Goal: Task Accomplishment & Management: Use online tool/utility

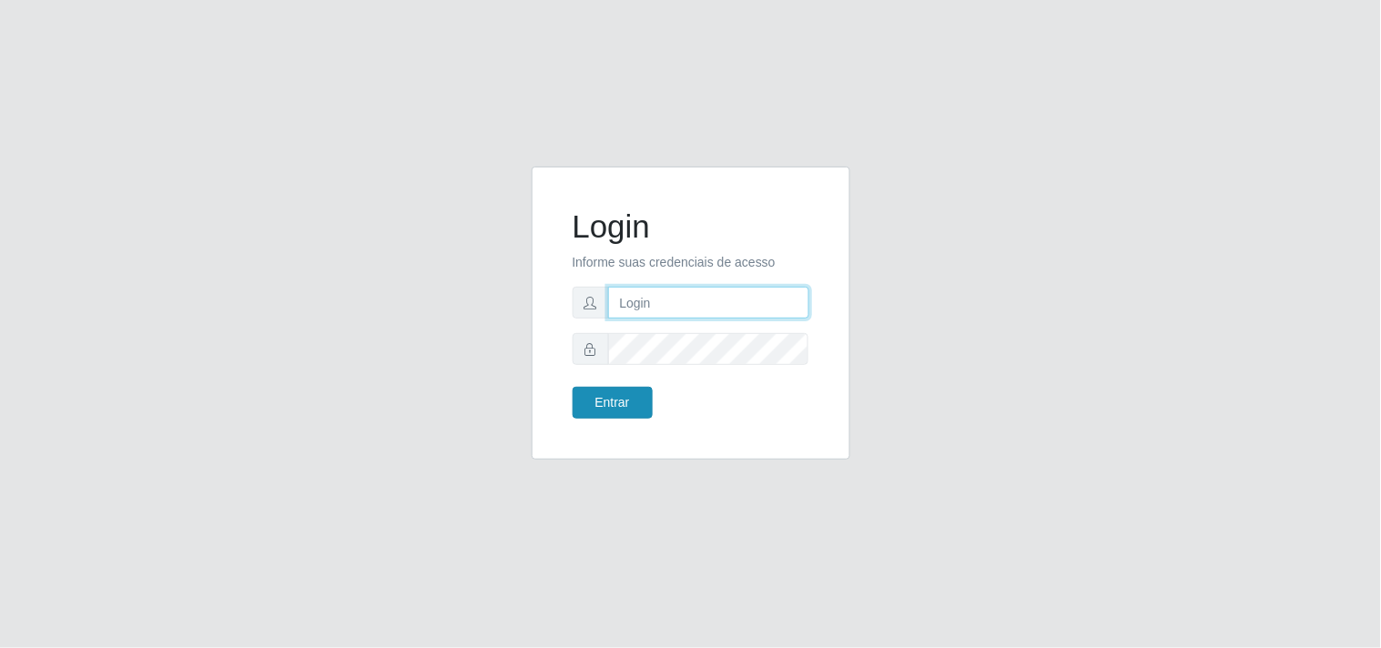
type input "[EMAIL_ADDRESS][DOMAIN_NAME]"
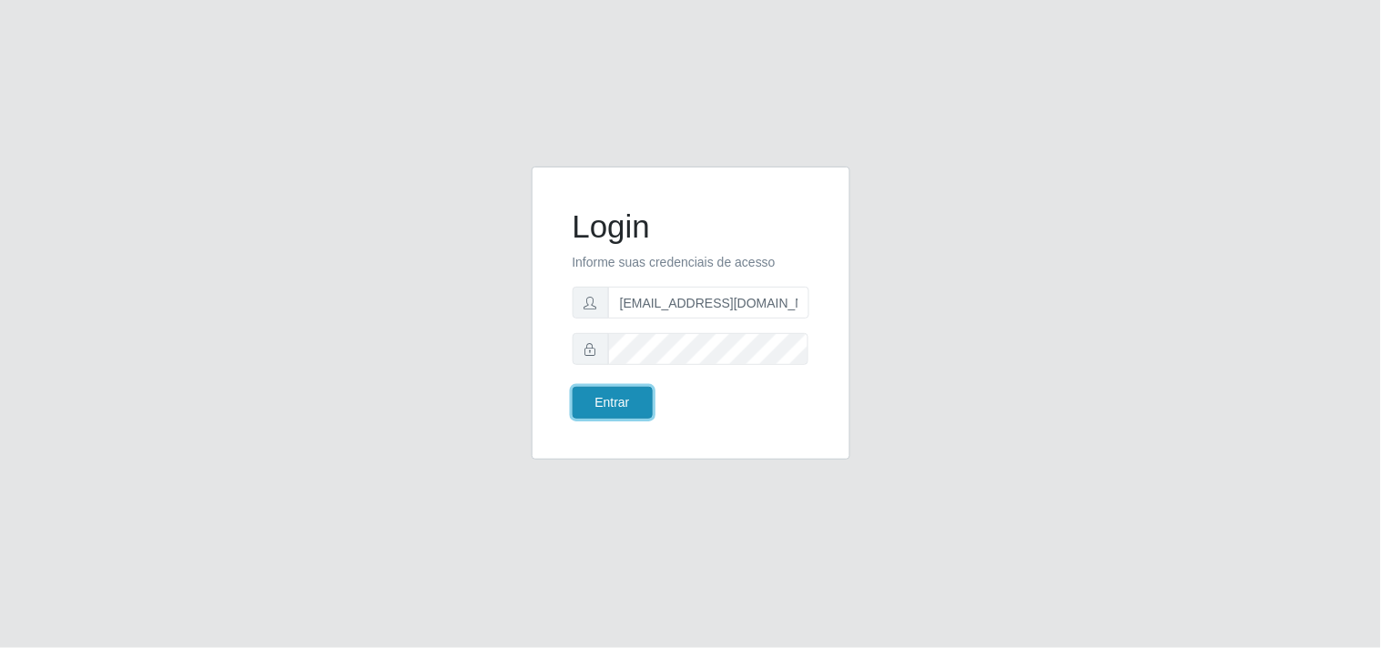
click at [611, 414] on button "Entrar" at bounding box center [613, 403] width 80 height 32
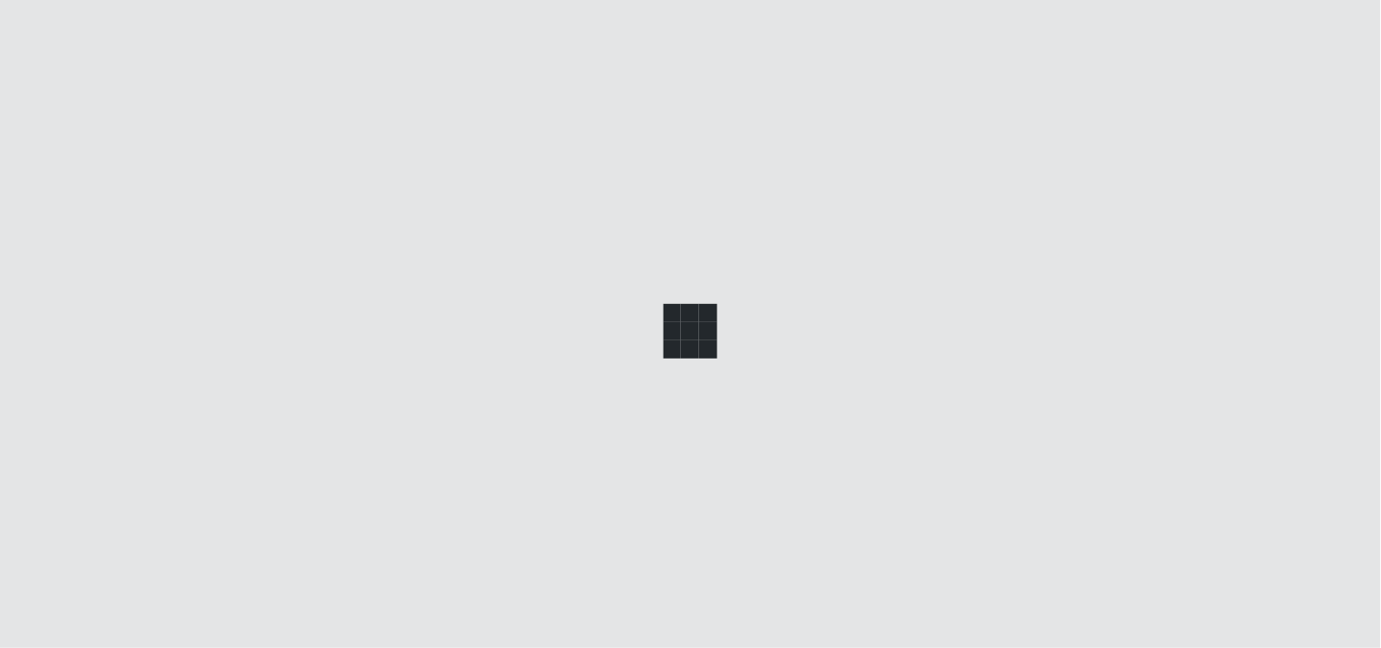
click at [595, 387] on div at bounding box center [690, 324] width 1381 height 648
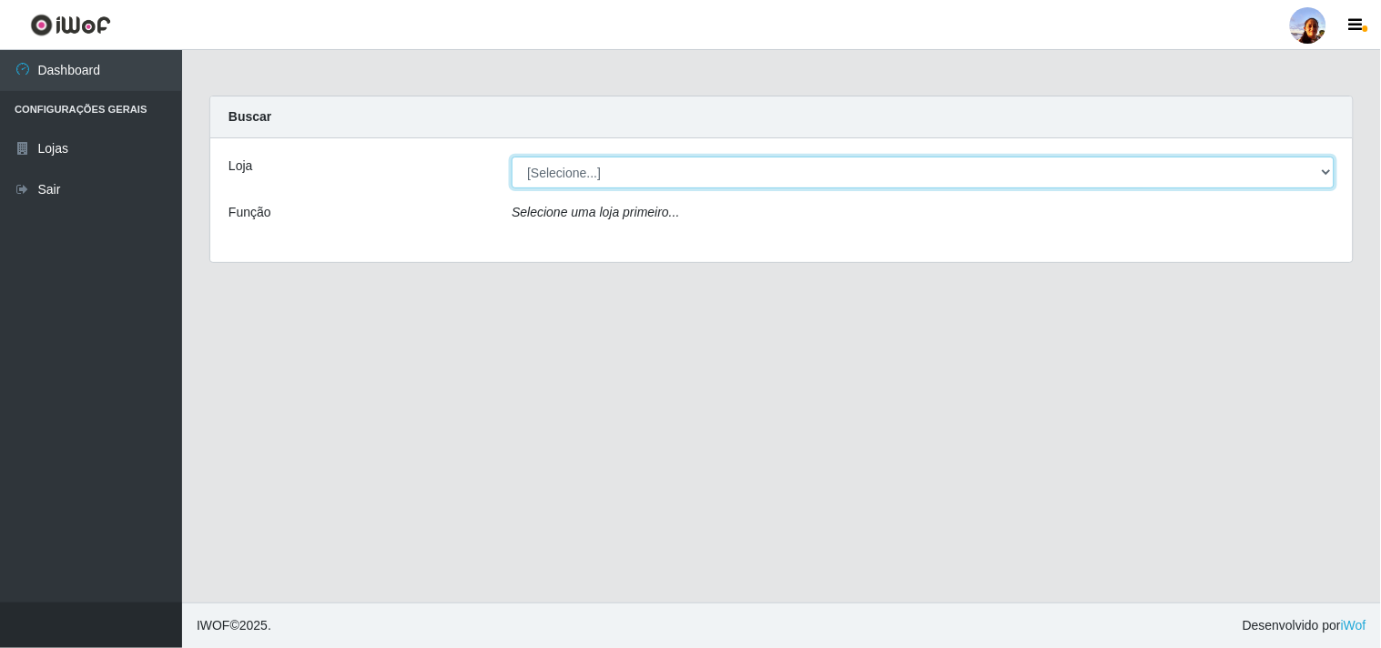
click at [615, 180] on select "[Selecione...] Supermercado [GEOGRAPHIC_DATA]" at bounding box center [923, 173] width 823 height 32
select select "166"
click at [512, 157] on select "[Selecione...] Supermercado [GEOGRAPHIC_DATA]" at bounding box center [923, 173] width 823 height 32
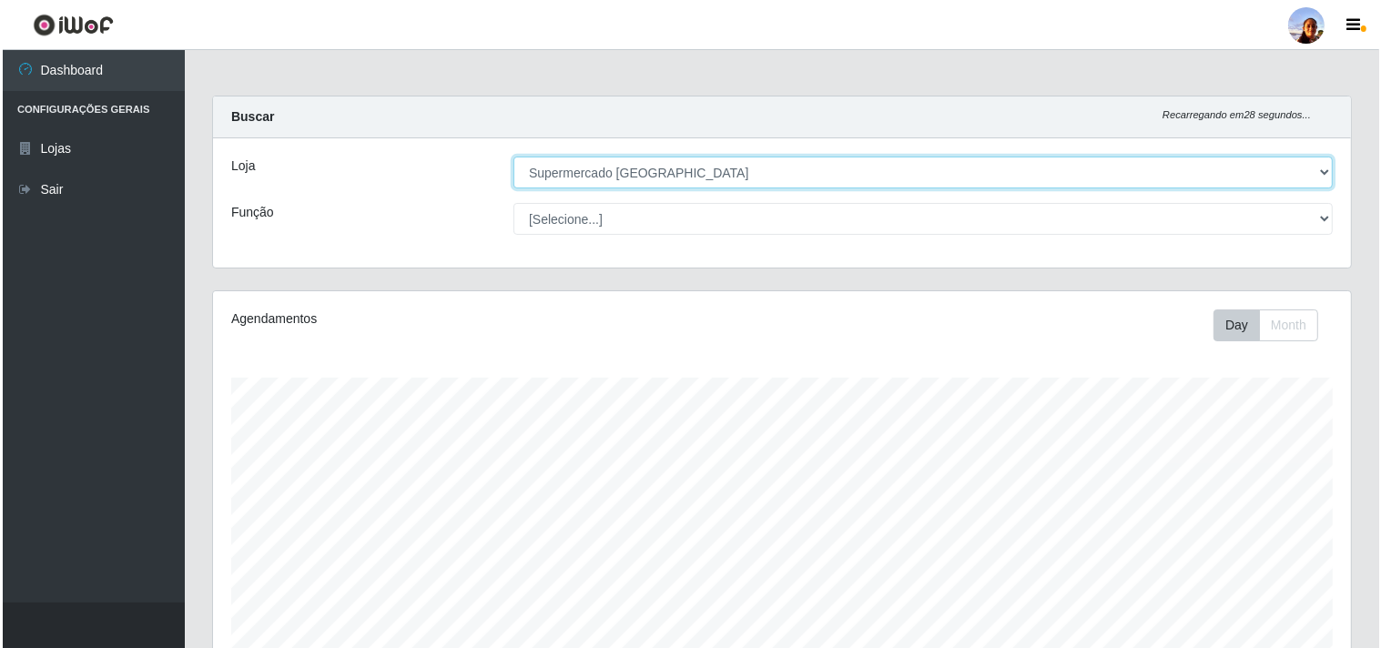
scroll to position [399, 0]
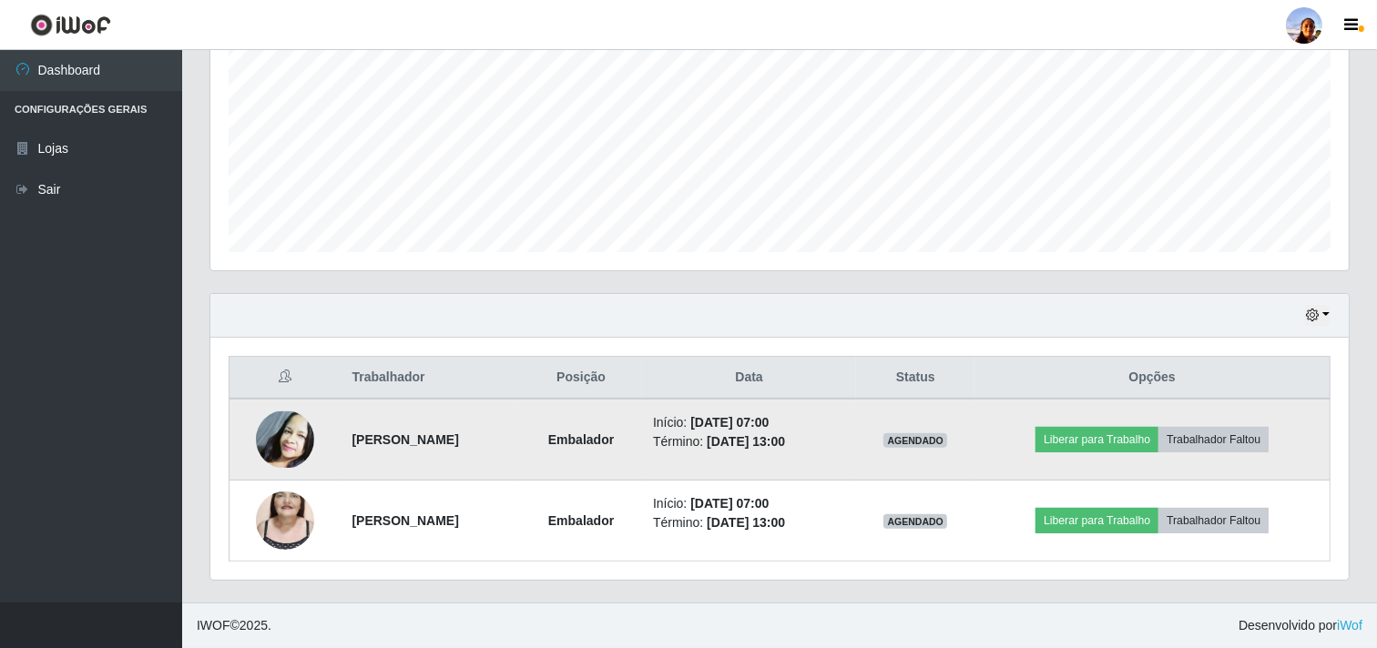
click at [280, 437] on img at bounding box center [285, 440] width 58 height 56
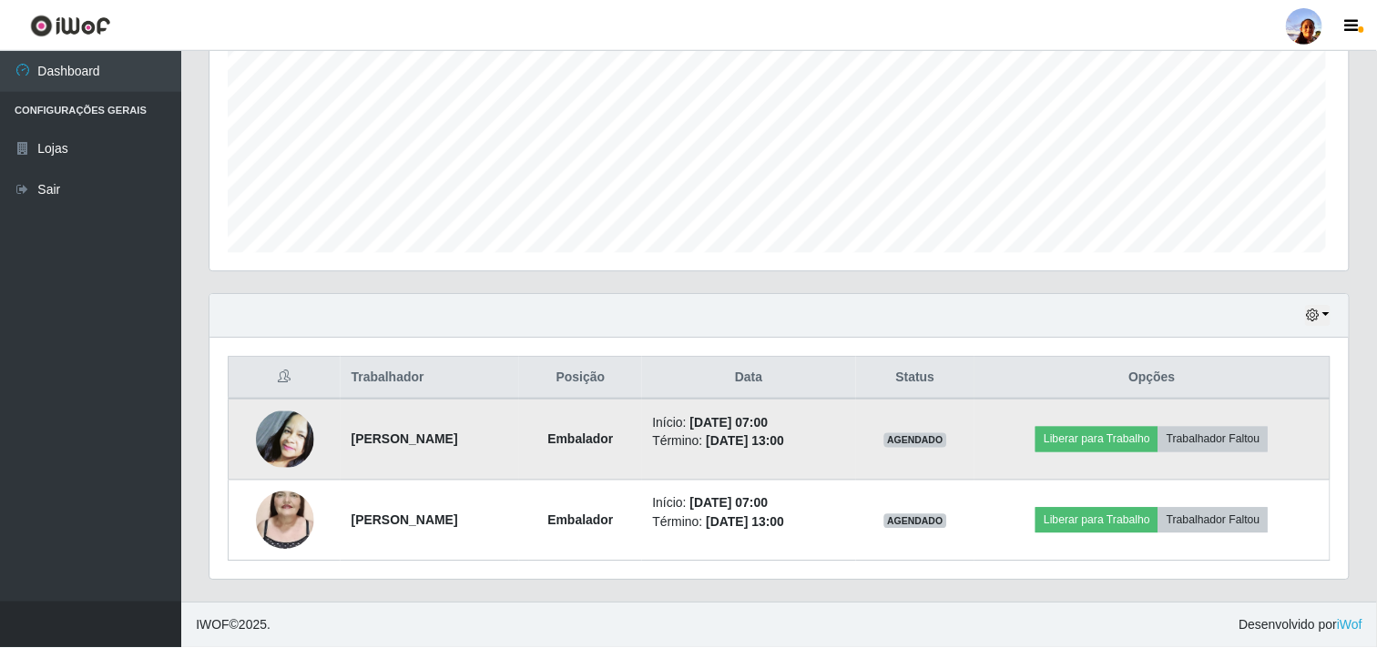
scroll to position [377, 1126]
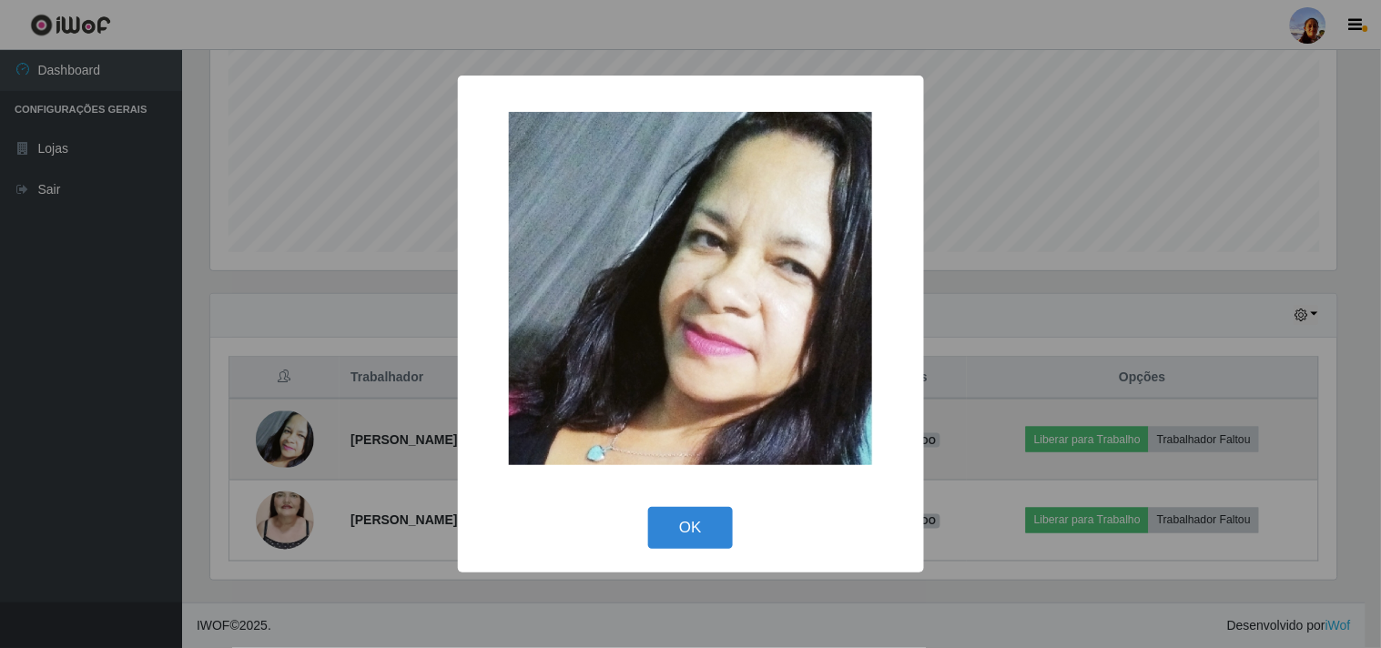
click at [280, 437] on div "× OK Cancel" at bounding box center [690, 324] width 1381 height 648
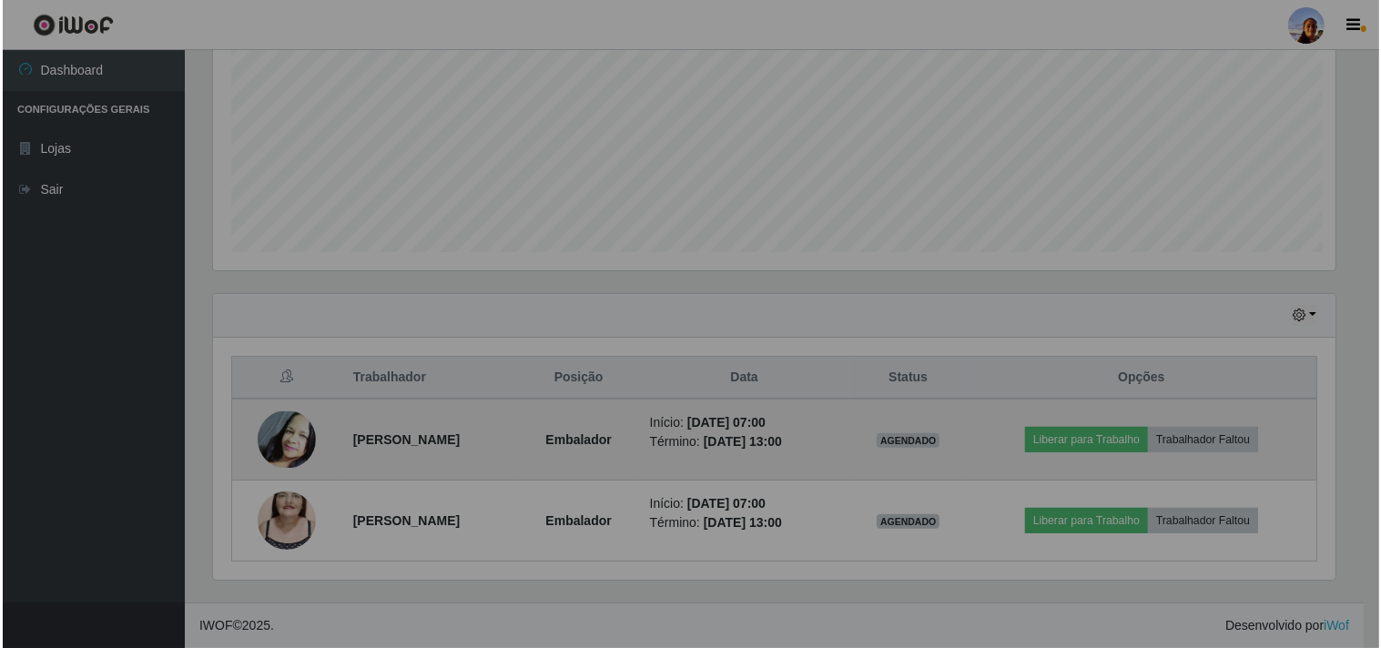
scroll to position [377, 1138]
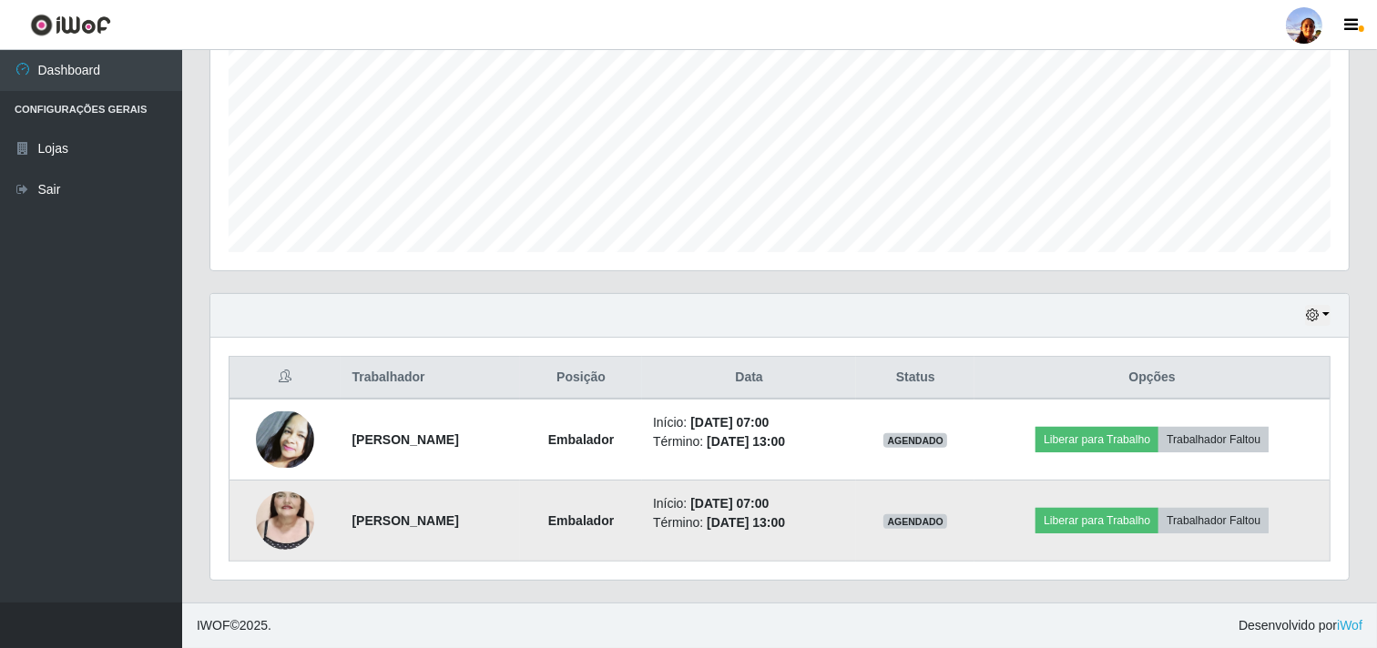
click at [284, 514] on img at bounding box center [285, 521] width 58 height 104
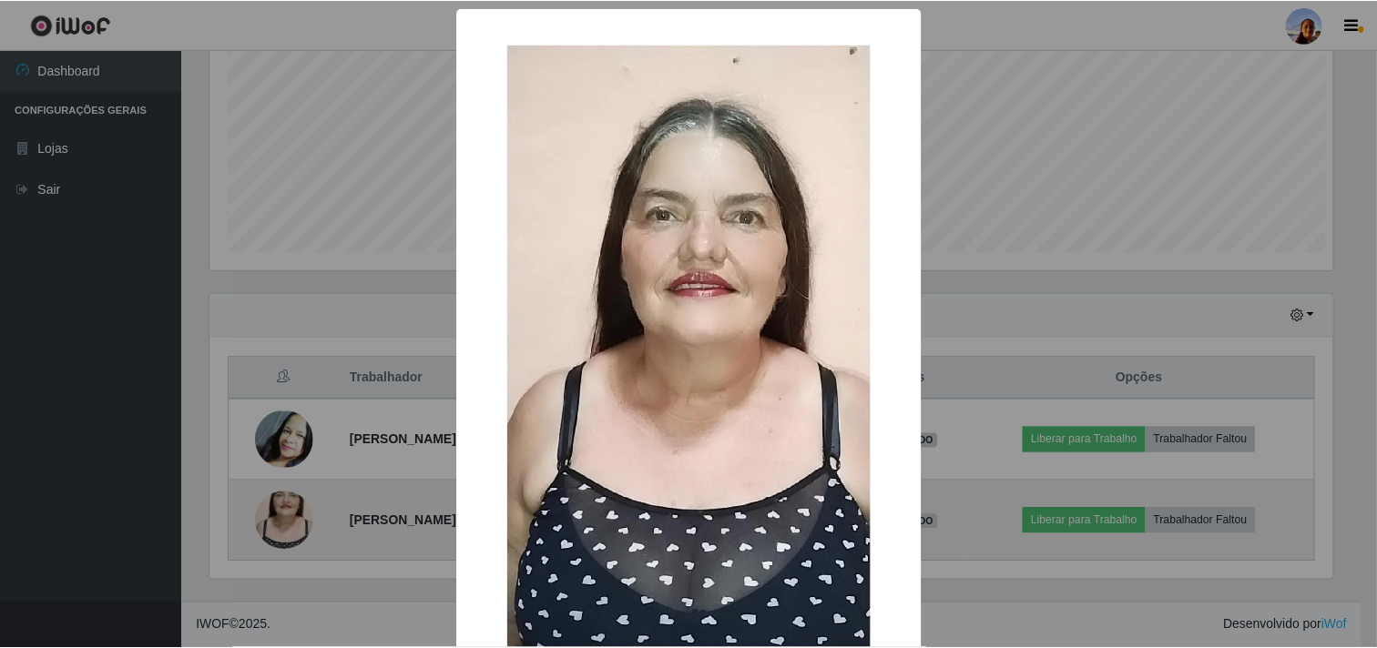
scroll to position [377, 1126]
click at [284, 514] on div "× OK Cancel" at bounding box center [690, 324] width 1381 height 648
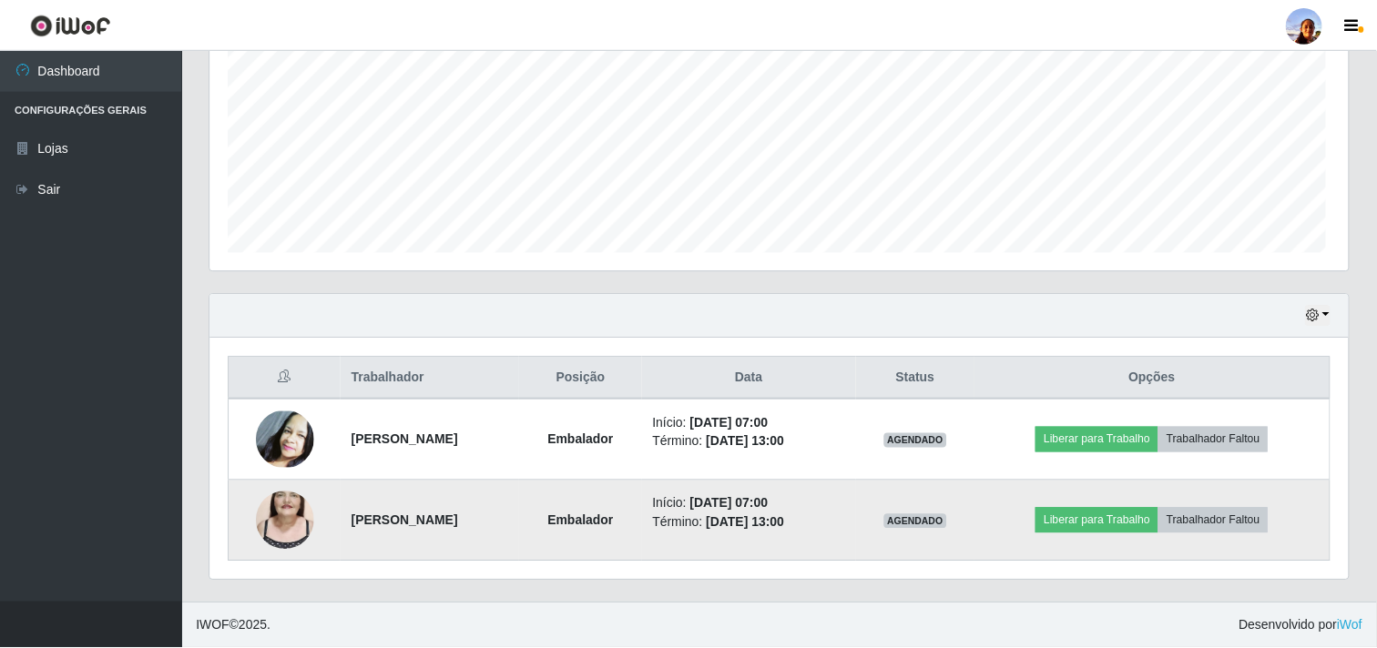
scroll to position [377, 1138]
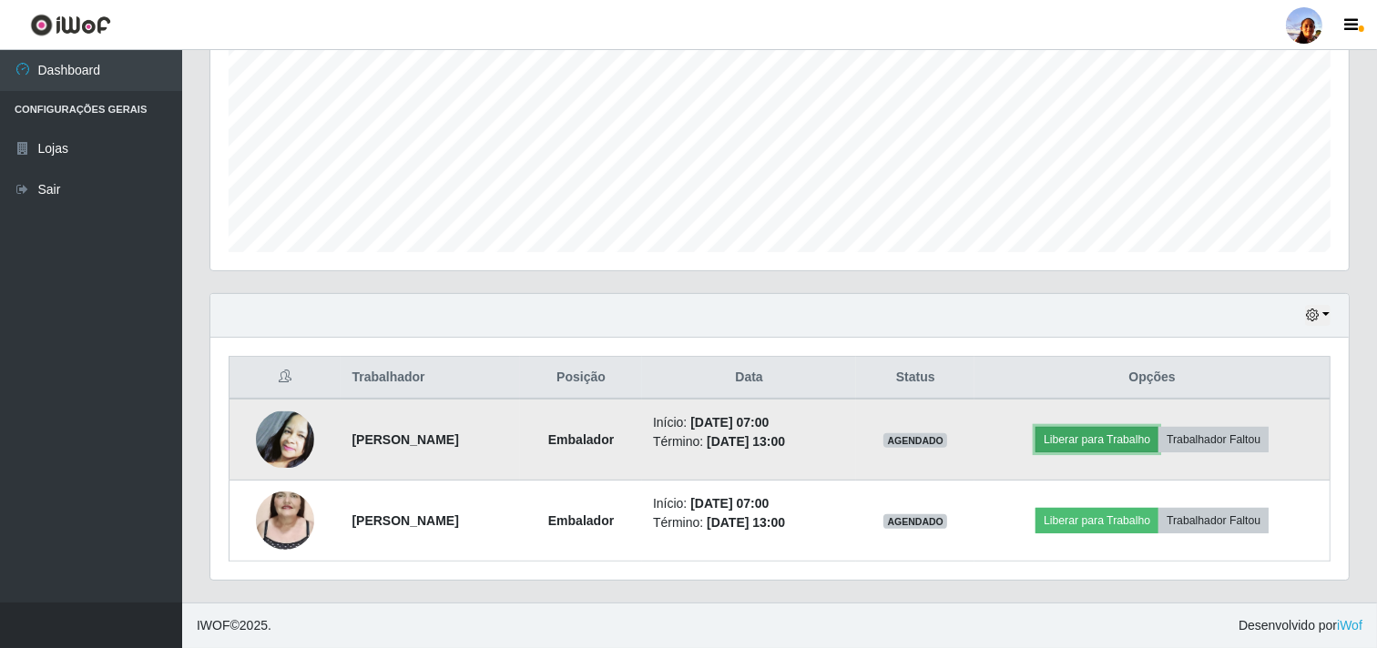
click at [1123, 441] on button "Liberar para Trabalho" at bounding box center [1096, 439] width 123 height 25
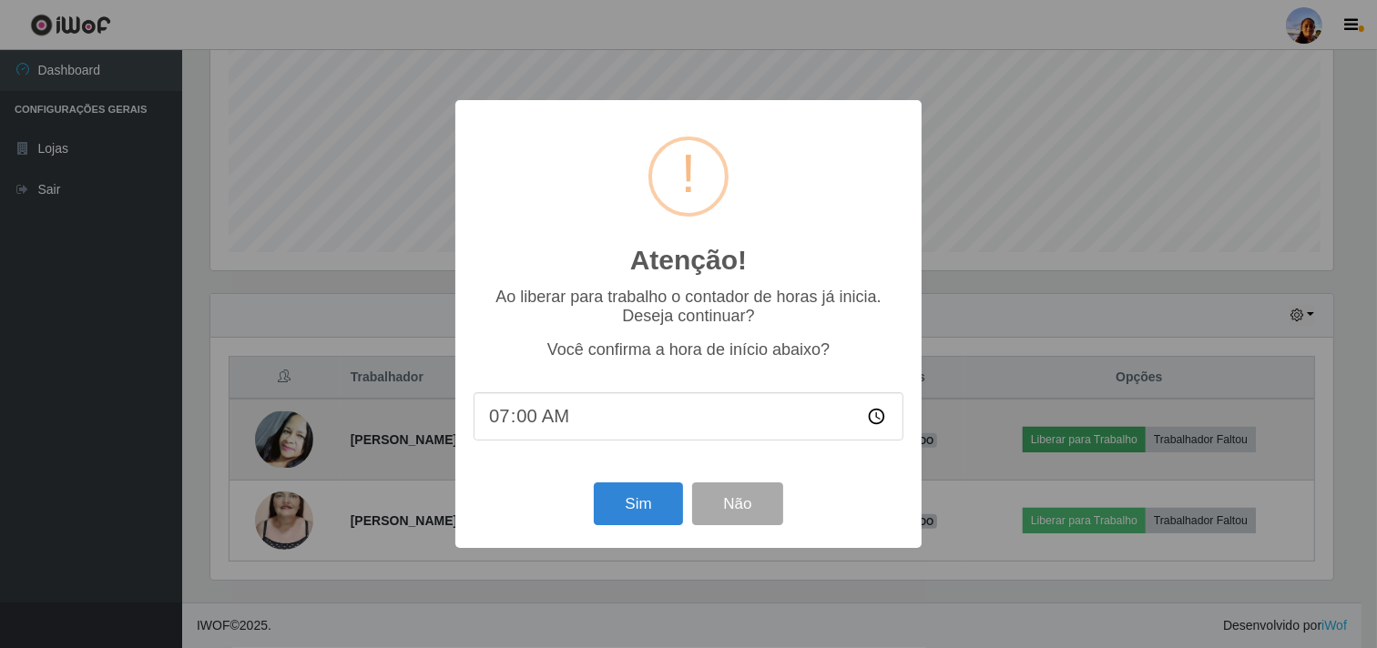
scroll to position [377, 1126]
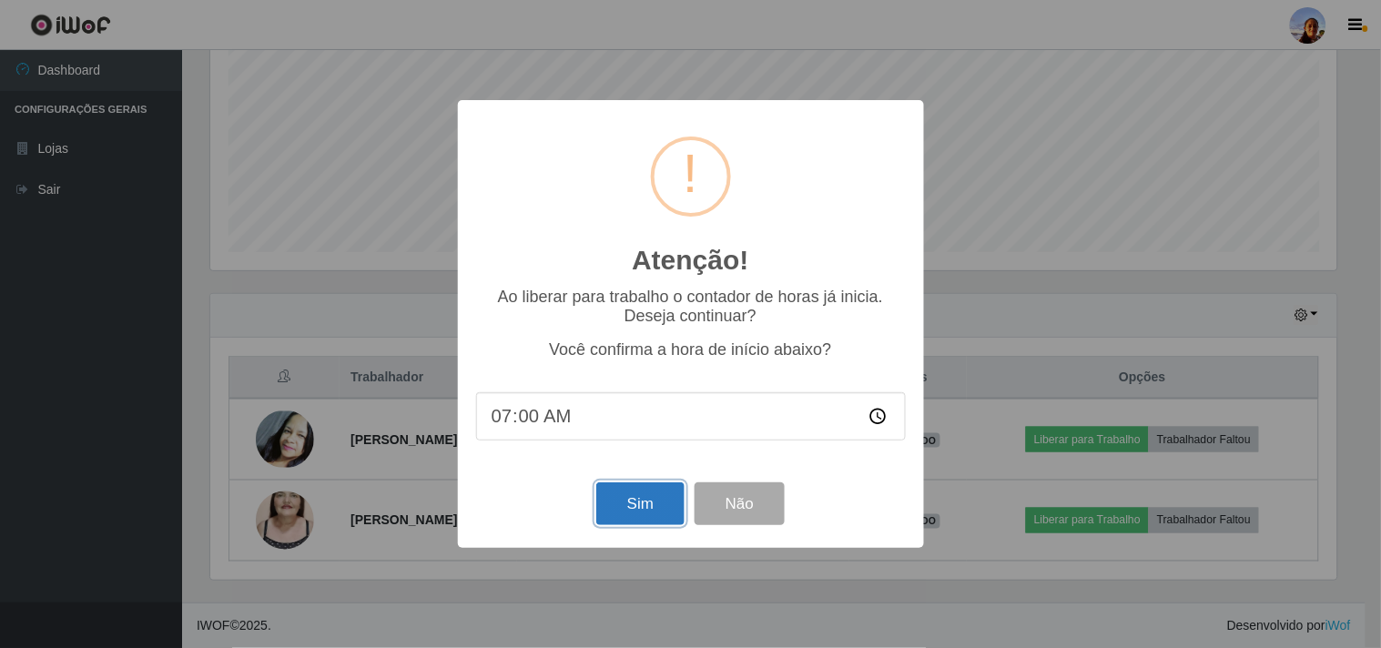
click at [638, 496] on button "Sim" at bounding box center [640, 504] width 88 height 43
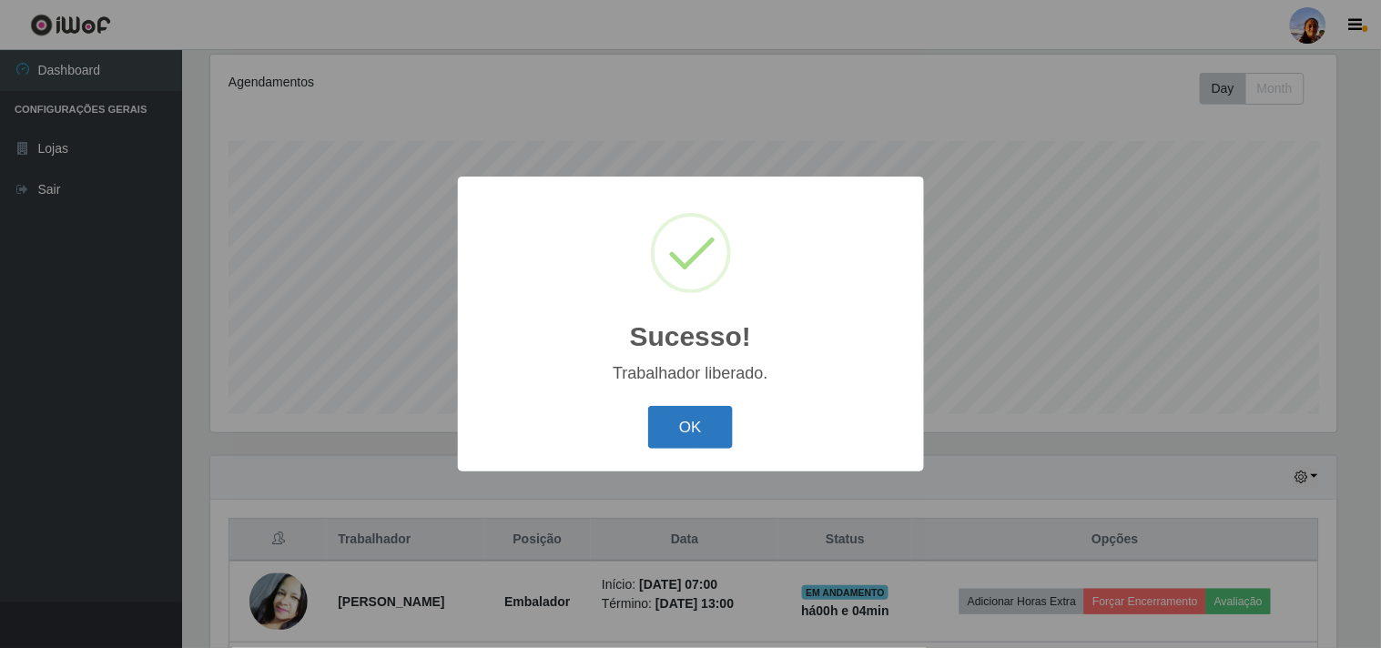
click at [669, 432] on button "OK" at bounding box center [690, 427] width 85 height 43
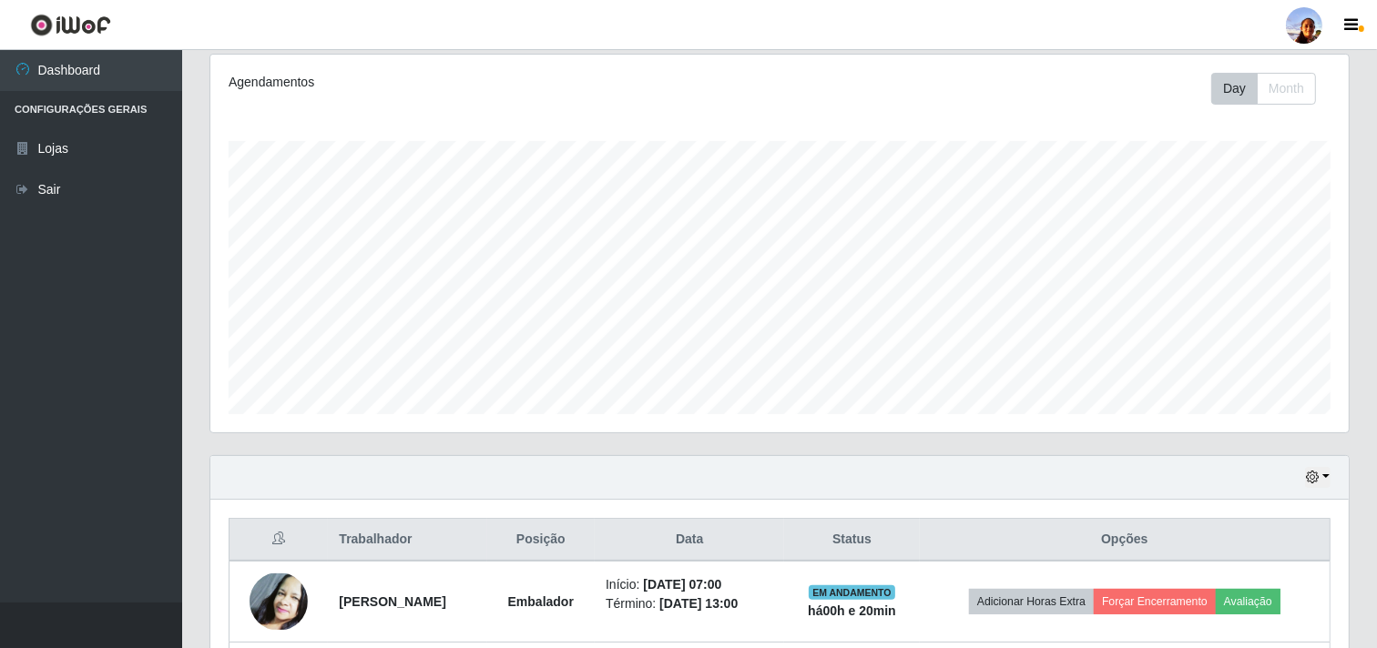
scroll to position [399, 0]
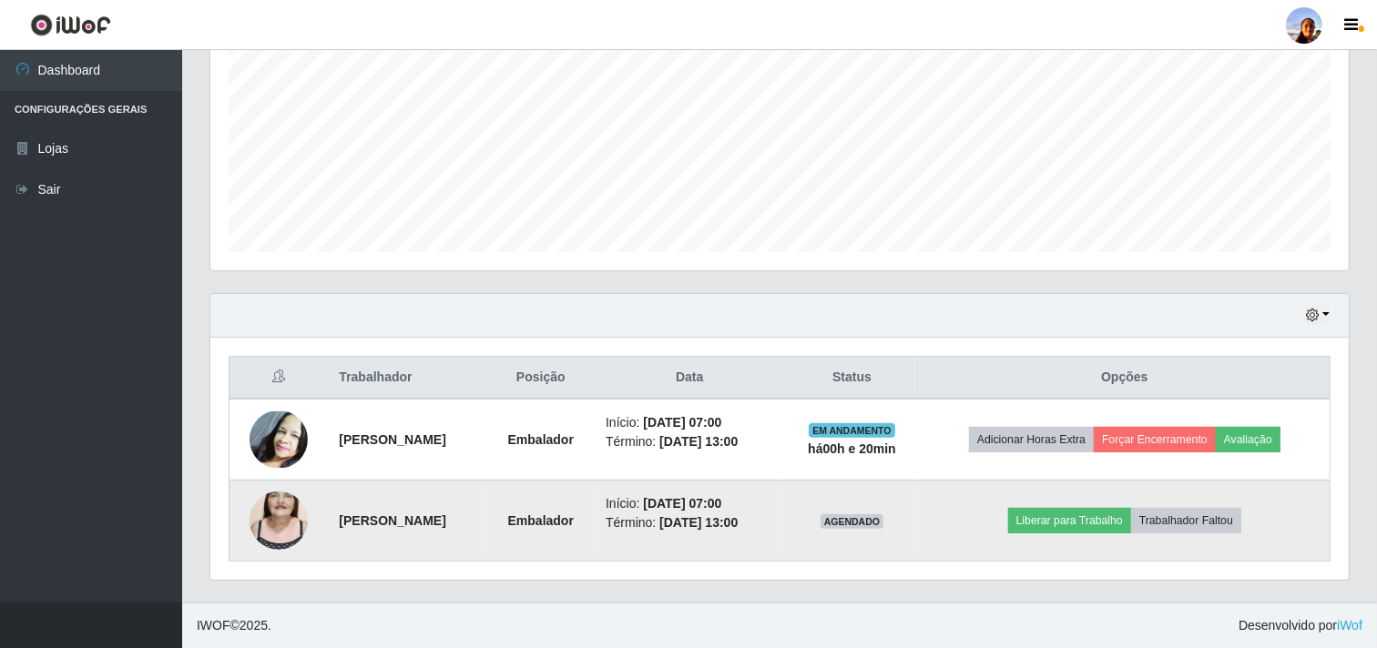
click at [279, 524] on img at bounding box center [278, 521] width 58 height 104
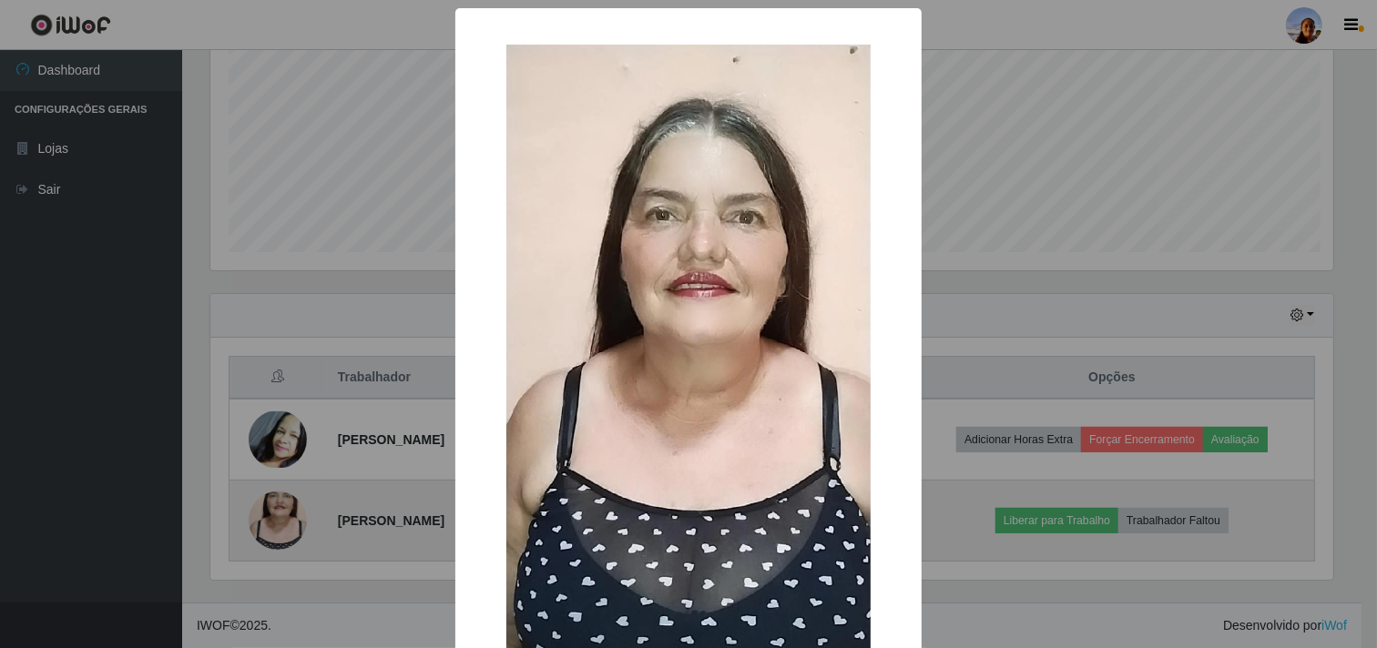
scroll to position [377, 1126]
click at [279, 524] on div "× OK Cancel" at bounding box center [690, 324] width 1381 height 648
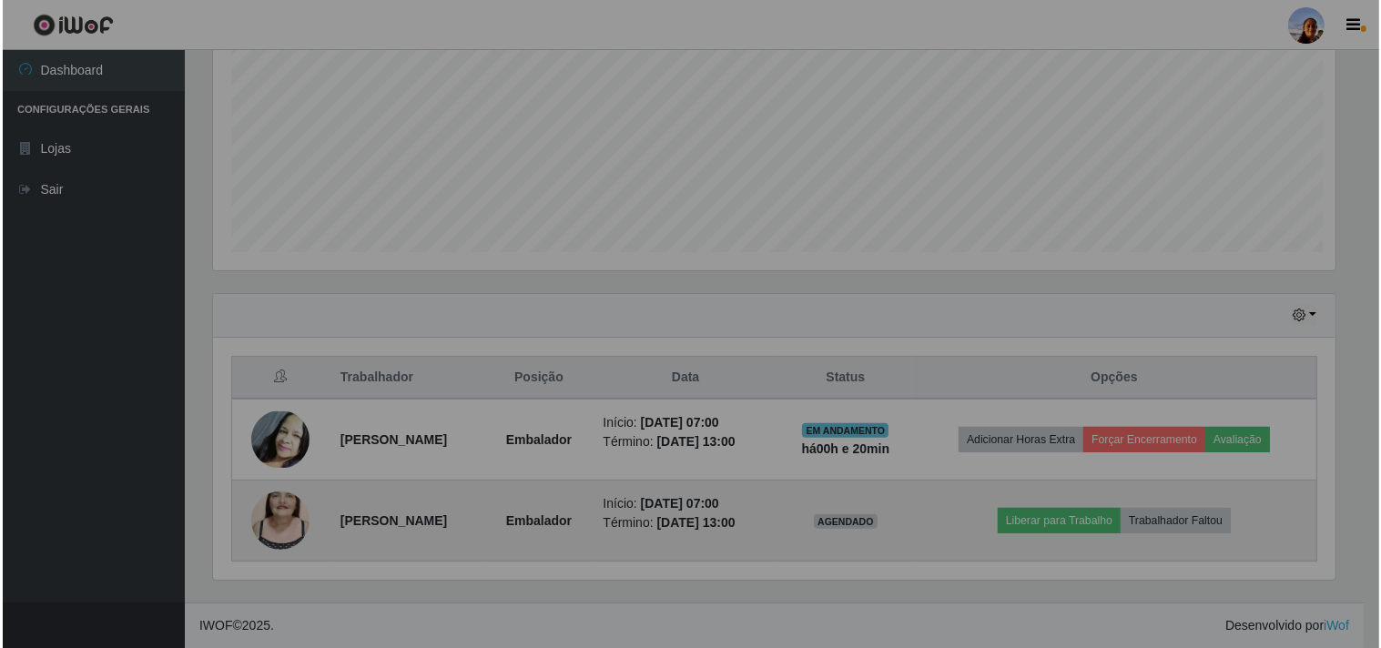
scroll to position [377, 1138]
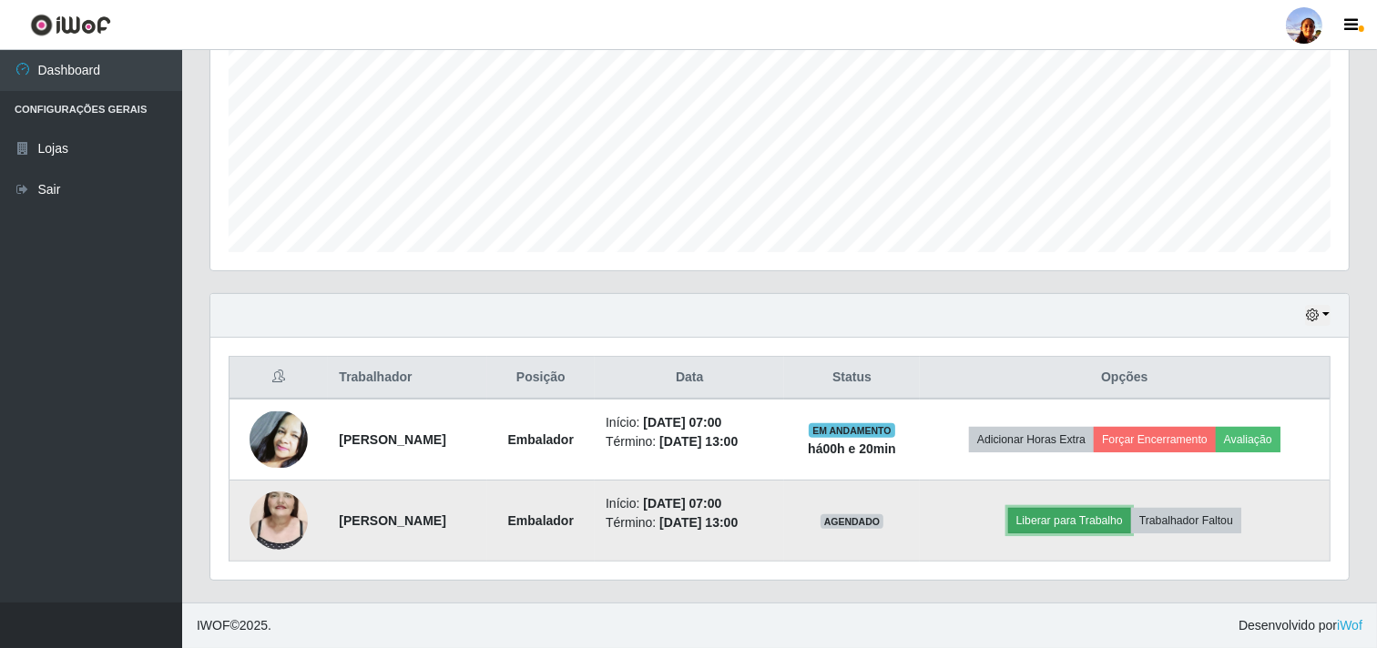
click at [1112, 519] on button "Liberar para Trabalho" at bounding box center [1069, 520] width 123 height 25
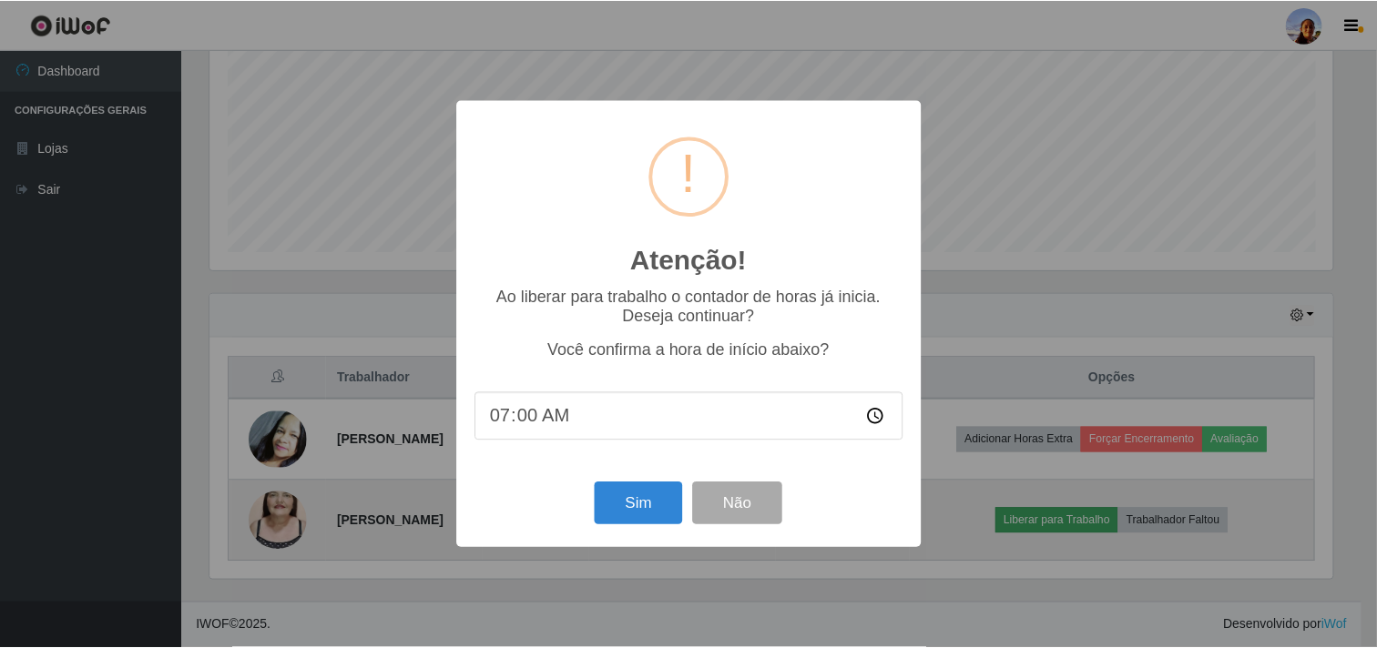
scroll to position [377, 1126]
type input "07:21"
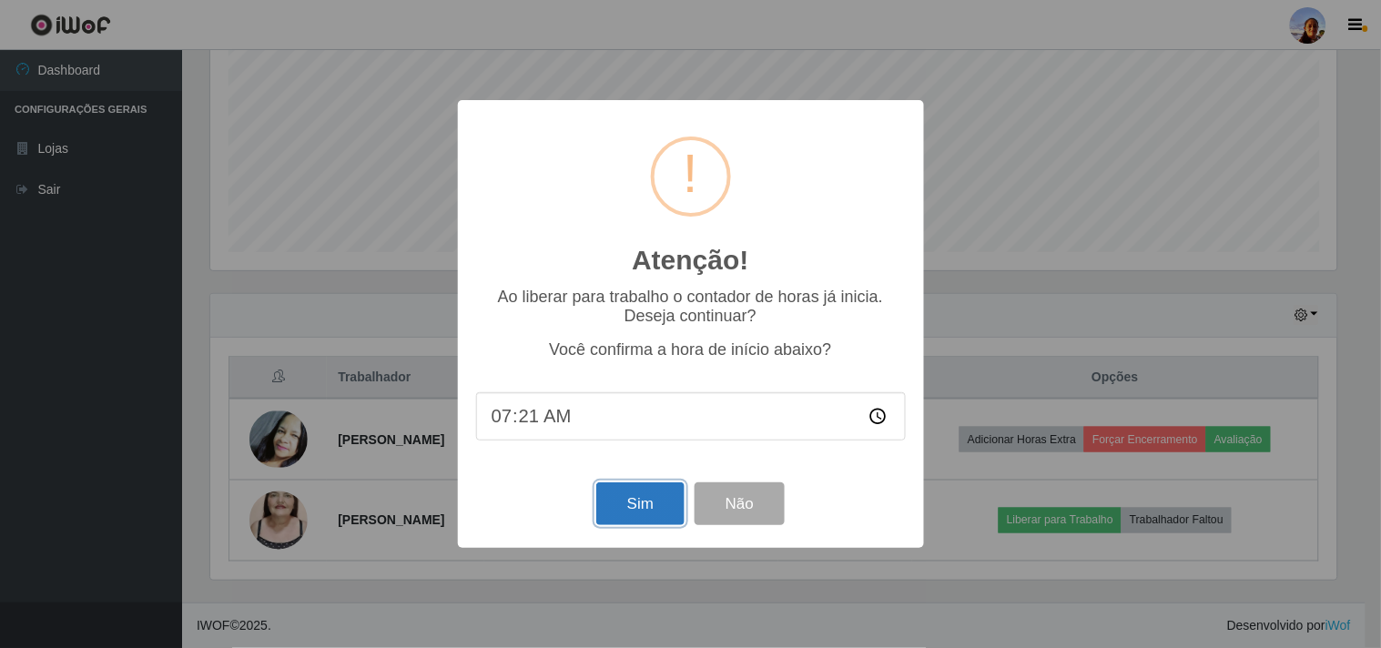
click at [645, 503] on button "Sim" at bounding box center [640, 504] width 88 height 43
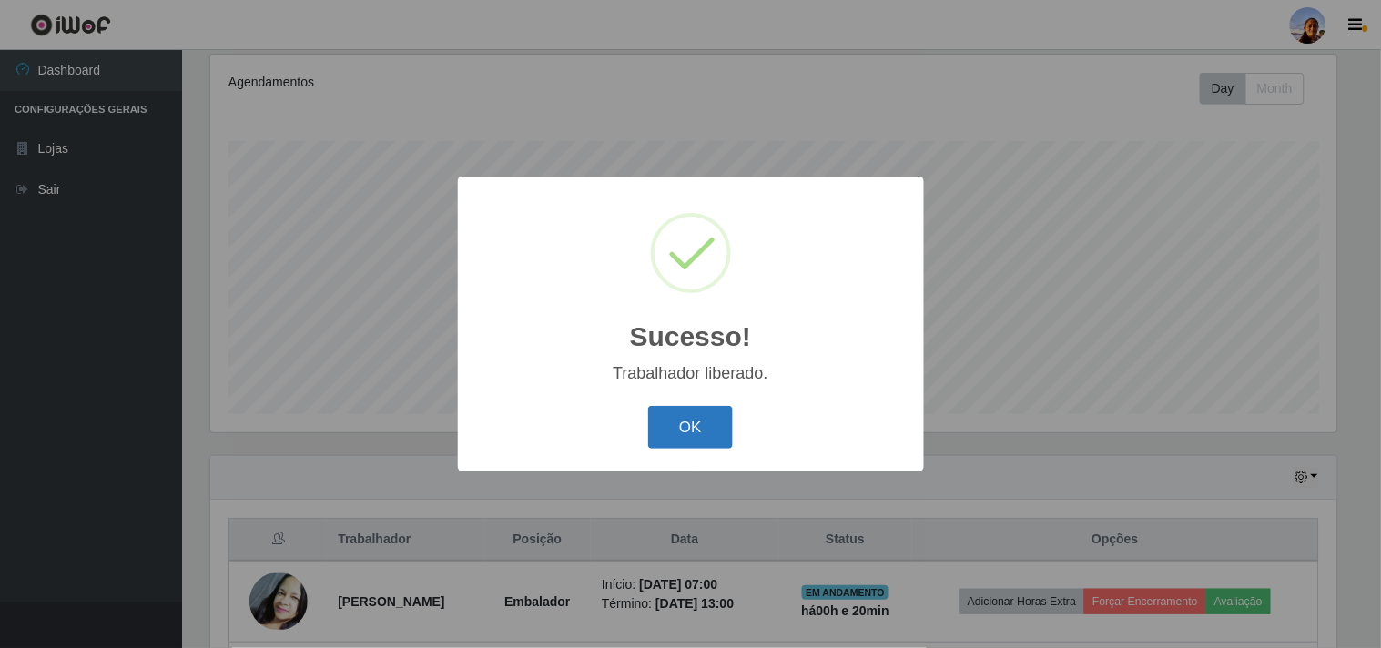
click at [695, 422] on button "OK" at bounding box center [690, 427] width 85 height 43
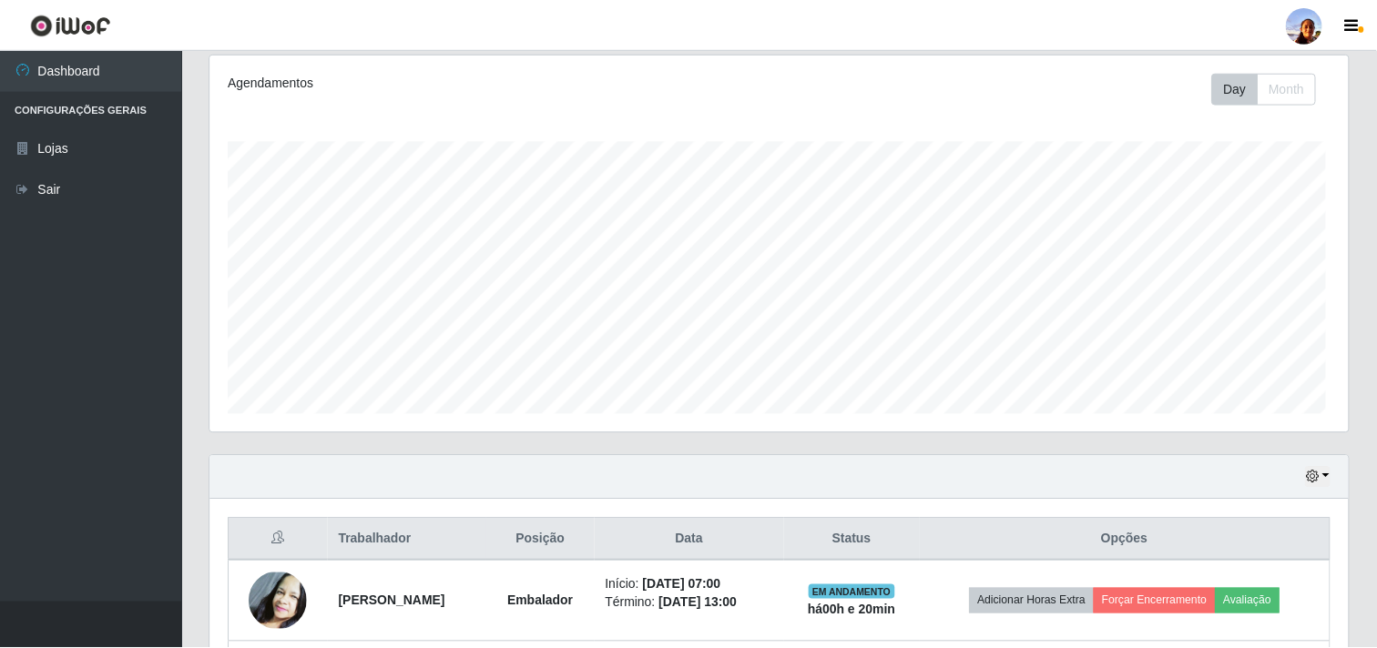
scroll to position [377, 1138]
